Goal: Information Seeking & Learning: Learn about a topic

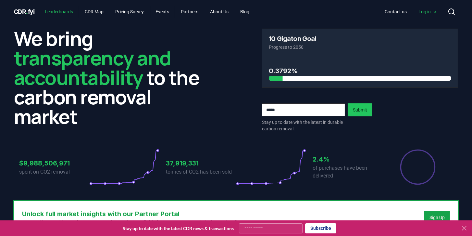
click at [69, 12] on link "Leaderboards" at bounding box center [59, 12] width 39 height 12
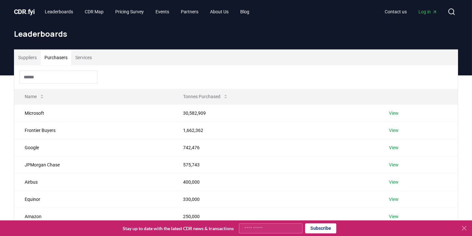
click at [61, 58] on button "Purchasers" at bounding box center [56, 58] width 31 height 16
click at [27, 57] on button "Suppliers" at bounding box center [27, 58] width 26 height 16
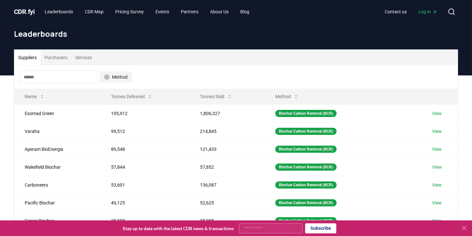
click at [120, 80] on button "Method" at bounding box center [116, 77] width 32 height 10
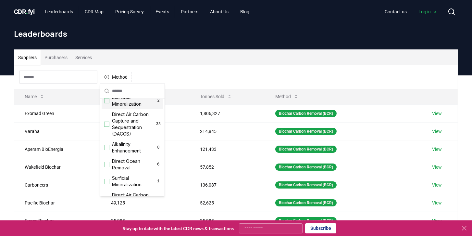
scroll to position [148, 0]
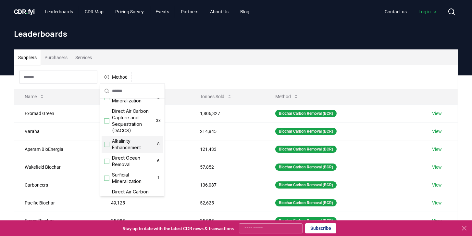
click at [129, 143] on span "Alkalinity Enhancement" at bounding box center [134, 144] width 44 height 13
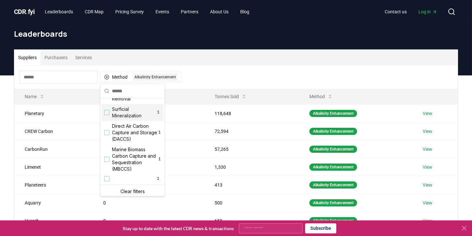
scroll to position [216, 0]
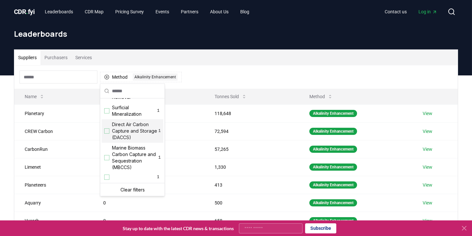
click at [230, 68] on div "Method 1 Alkalinity Enhancement" at bounding box center [236, 76] width 444 height 23
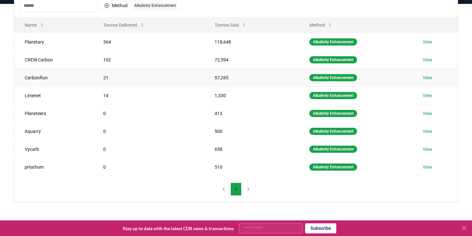
scroll to position [74, 0]
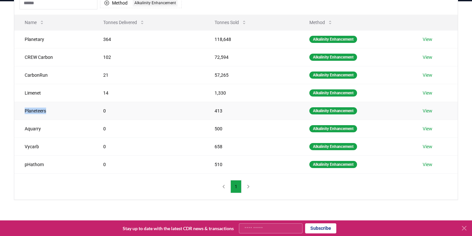
drag, startPoint x: 55, startPoint y: 109, endPoint x: 25, endPoint y: 110, distance: 29.6
click at [25, 110] on td "Planeteers" at bounding box center [53, 111] width 79 height 18
drag, startPoint x: 45, startPoint y: 146, endPoint x: 17, endPoint y: 146, distance: 27.6
click at [17, 146] on td "Vycarb" at bounding box center [53, 146] width 79 height 18
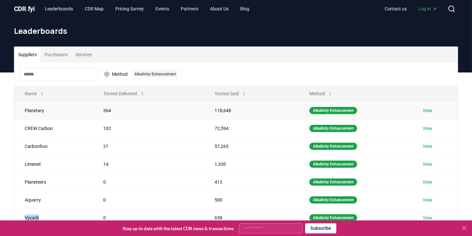
scroll to position [0, 0]
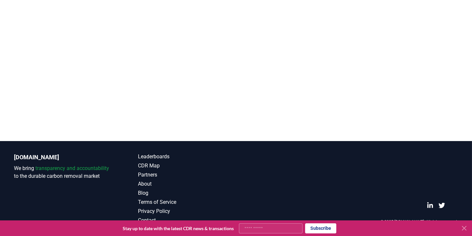
click at [465, 228] on icon at bounding box center [465, 228] width 8 height 8
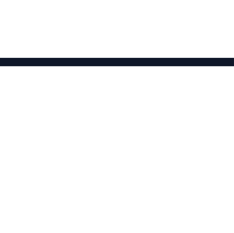
scroll to position [75, 0]
